Goal: Task Accomplishment & Management: Complete application form

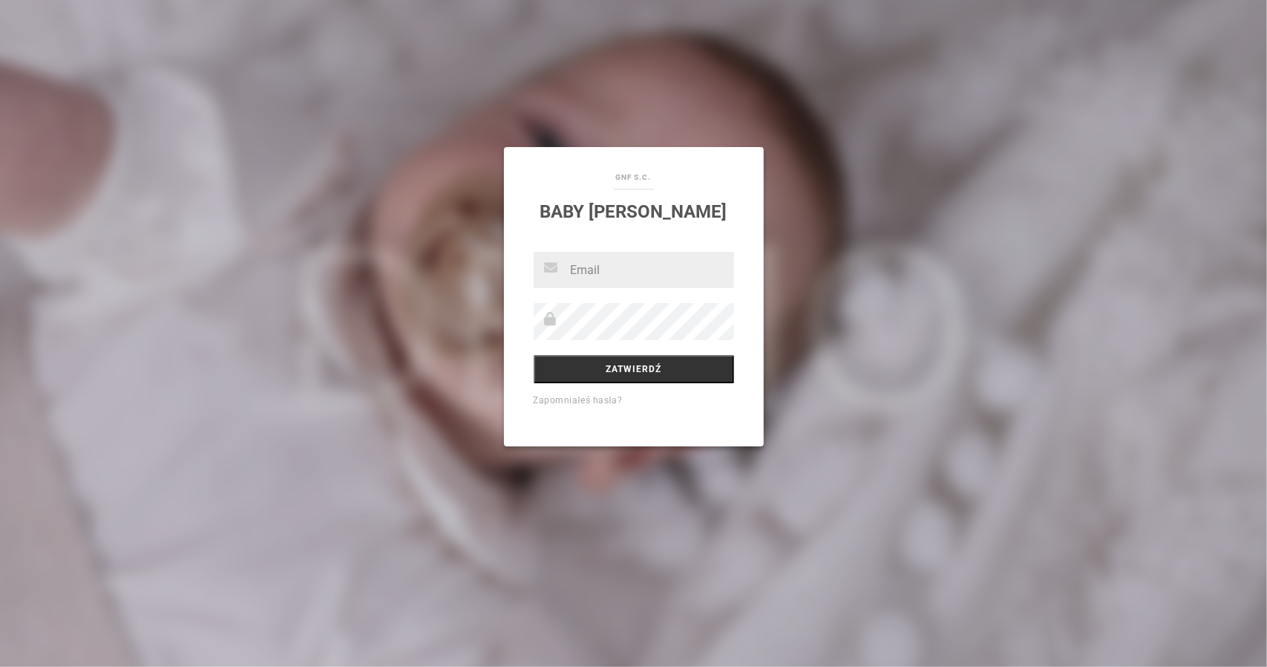
type input "[EMAIL_ADDRESS][DOMAIN_NAME]"
click at [640, 370] on input "Zatwierdź" at bounding box center [634, 369] width 200 height 28
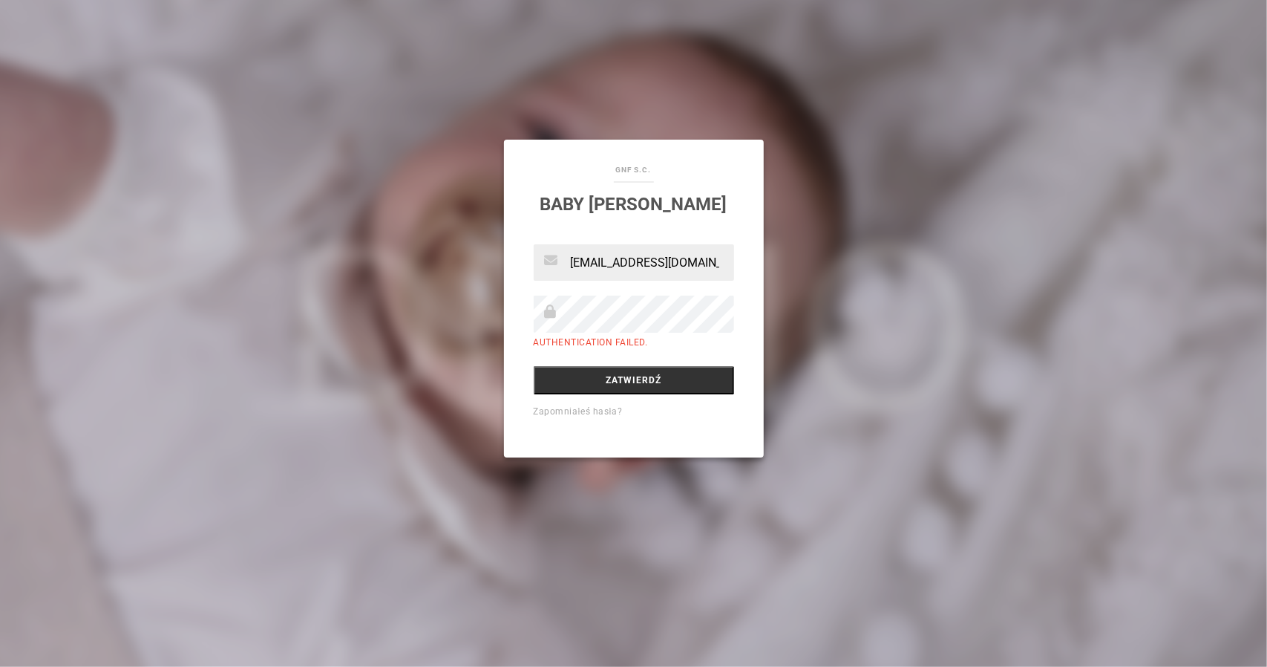
click at [596, 421] on div "[EMAIL_ADDRESS][DOMAIN_NAME] Authentication failed. Zatwierdź Zapomniałeś hasła?" at bounding box center [634, 350] width 260 height 212
click at [635, 383] on input "Zatwierdź" at bounding box center [634, 380] width 200 height 28
